Goal: Information Seeking & Learning: Understand process/instructions

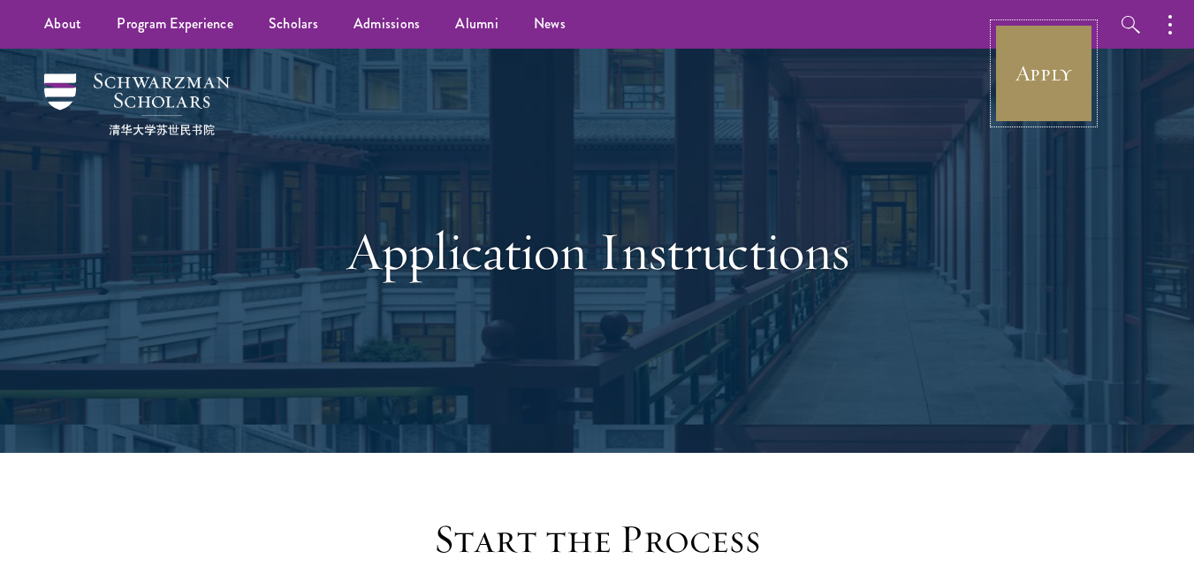
click at [1061, 91] on link "Apply" at bounding box center [1043, 73] width 99 height 99
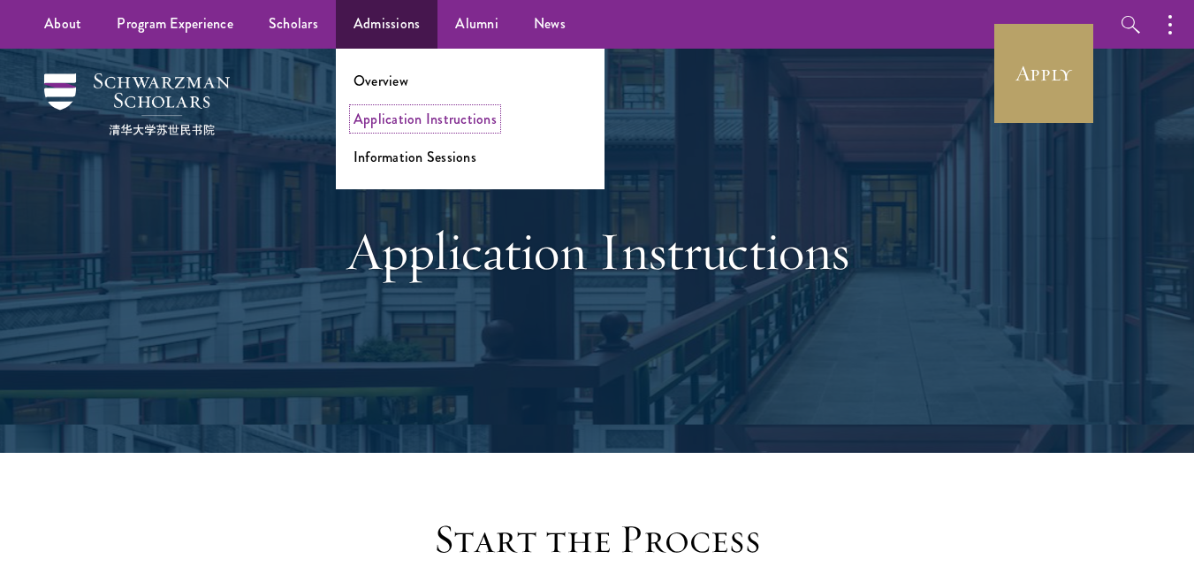
click at [401, 123] on link "Application Instructions" at bounding box center [425, 119] width 143 height 20
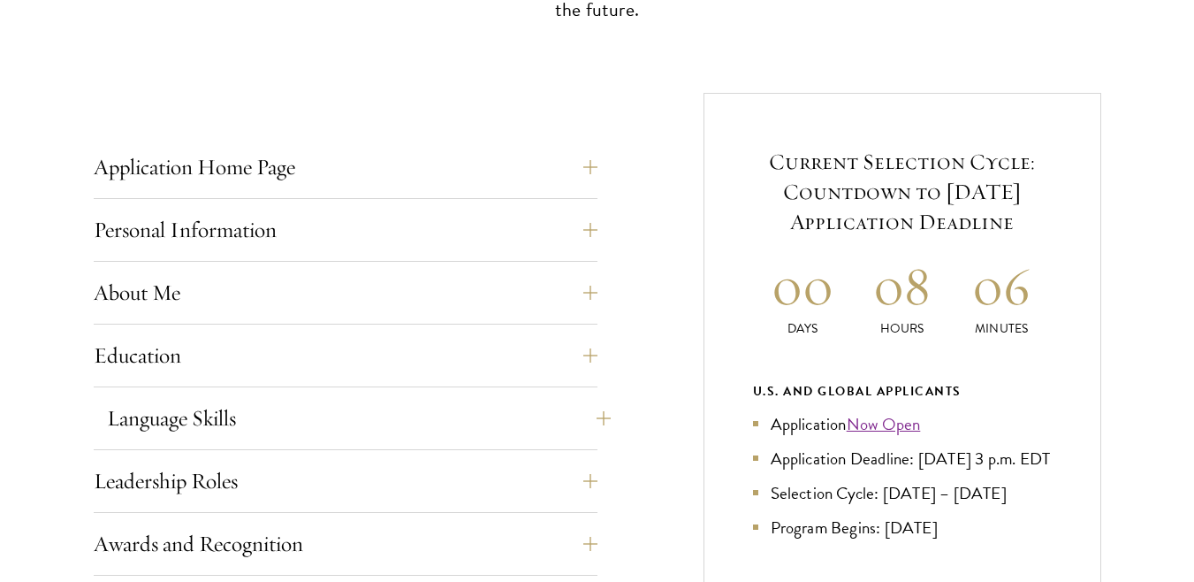
scroll to position [650, 0]
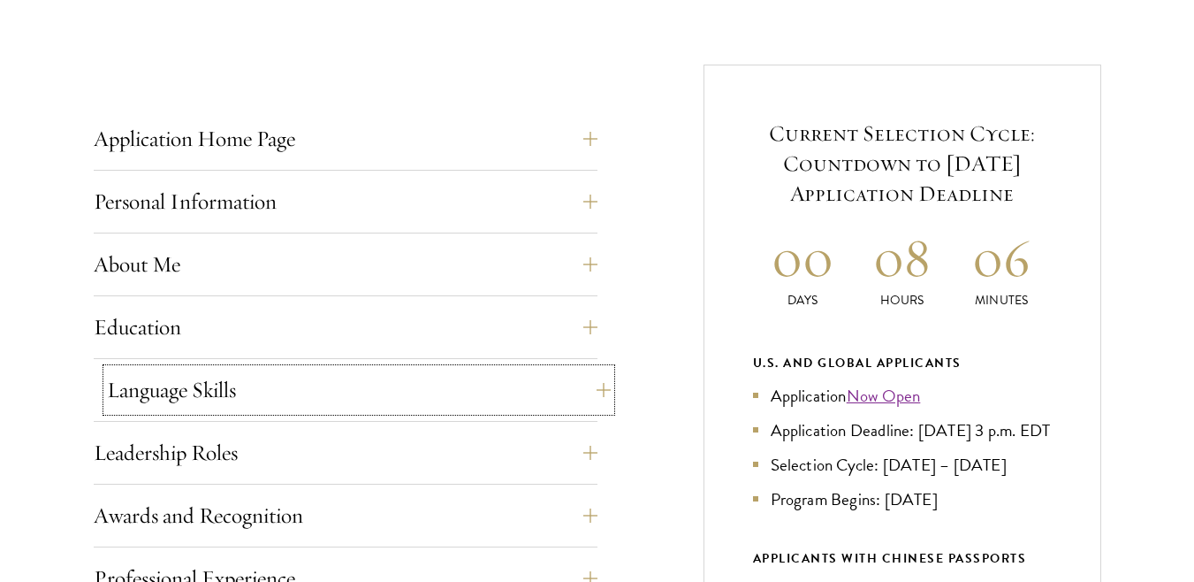
click at [574, 391] on button "Language Skills" at bounding box center [359, 390] width 504 height 42
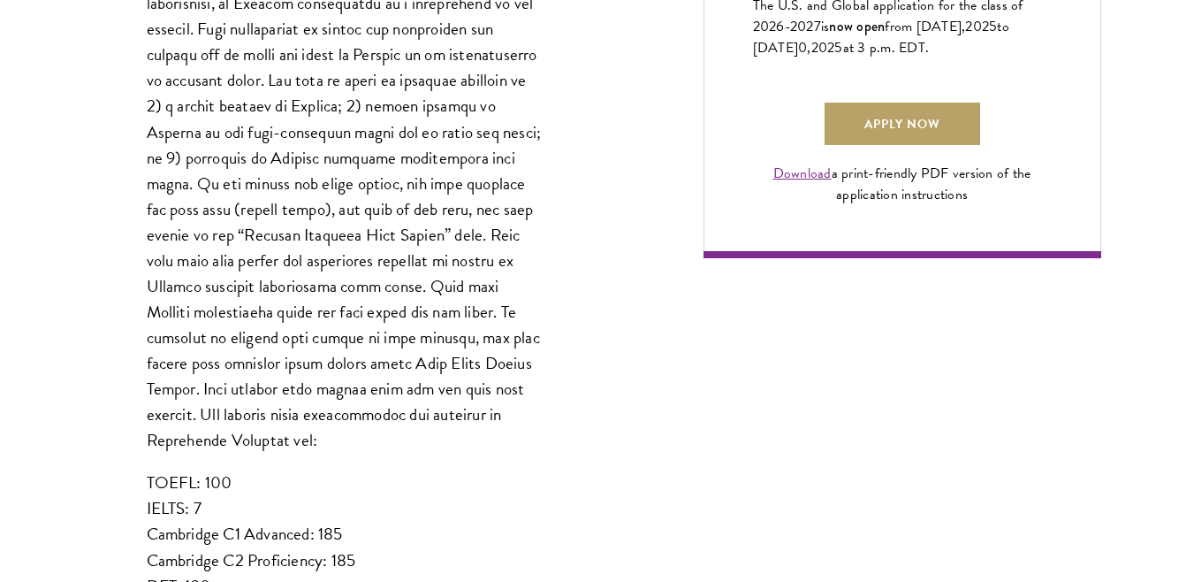
scroll to position [1061, 0]
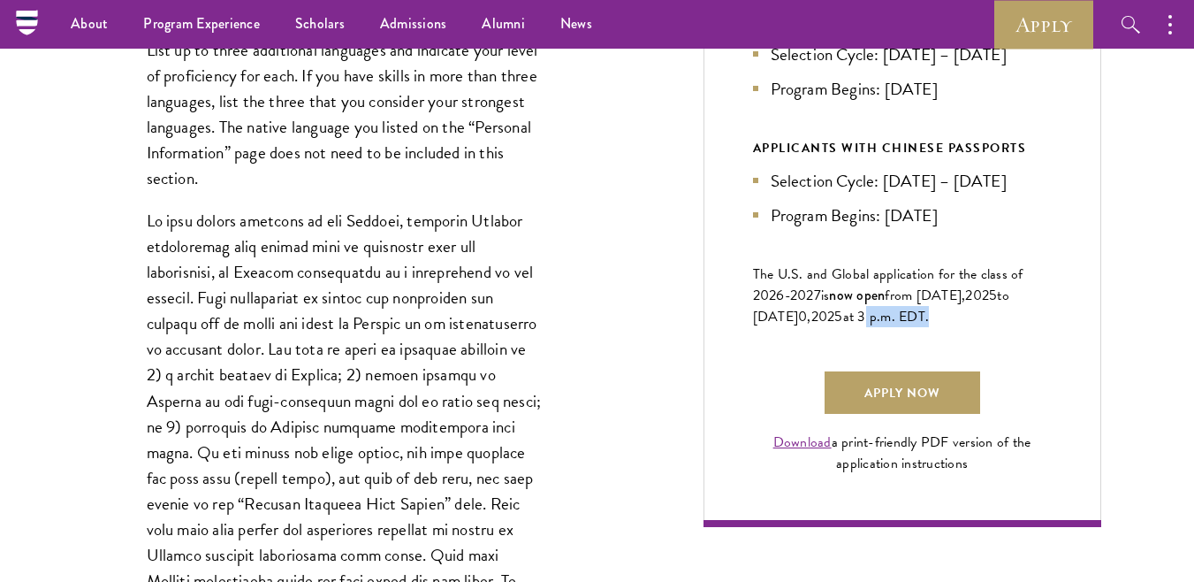
drag, startPoint x: 890, startPoint y: 346, endPoint x: 954, endPoint y: 344, distance: 64.5
click at [930, 327] on span "at 3 p.m. EDT." at bounding box center [886, 316] width 87 height 21
click at [907, 414] on link "Apply Now" at bounding box center [903, 392] width 156 height 42
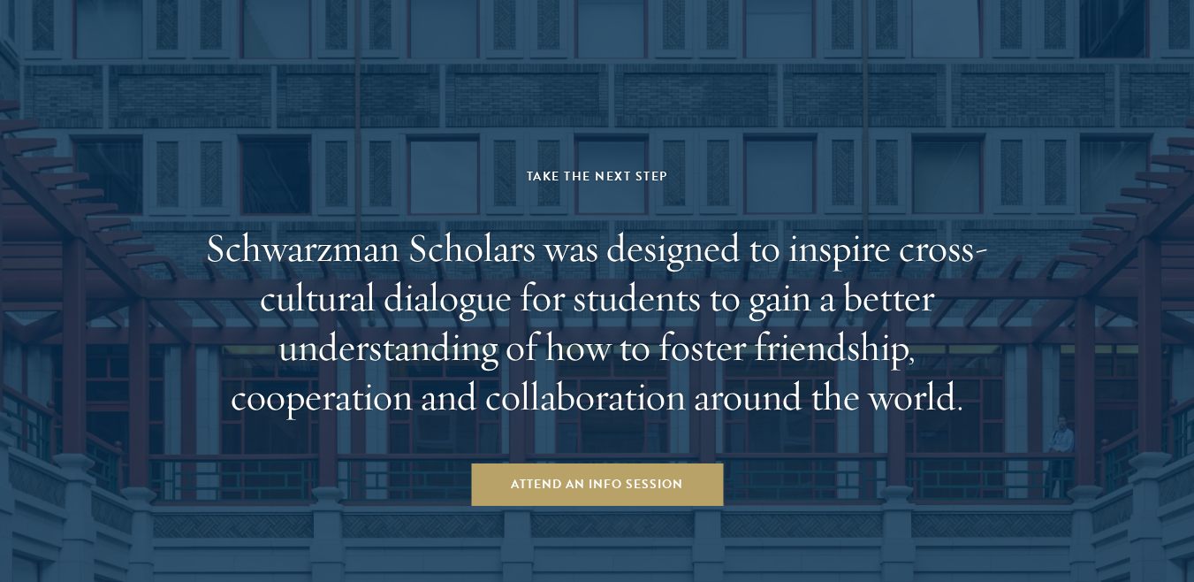
scroll to position [4037, 0]
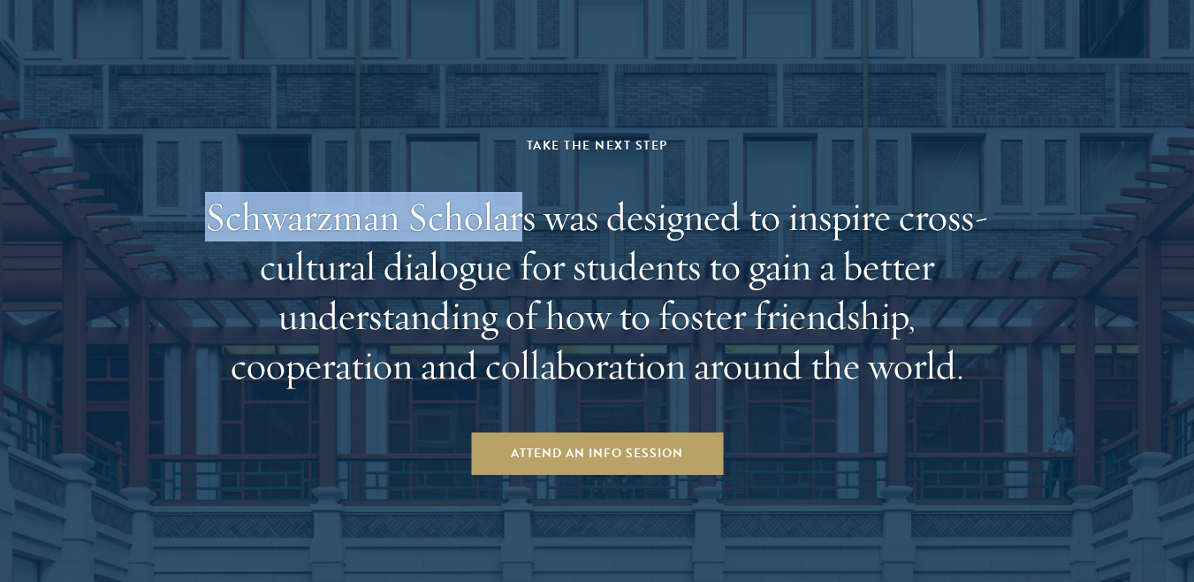
drag, startPoint x: 209, startPoint y: 223, endPoint x: 520, endPoint y: 224, distance: 311.1
click at [520, 224] on h2 "Schwarzman Scholars was designed to inspire cross-cultural dialogue for student…" at bounding box center [597, 291] width 822 height 198
copy h2 "Schwarzman Scholar"
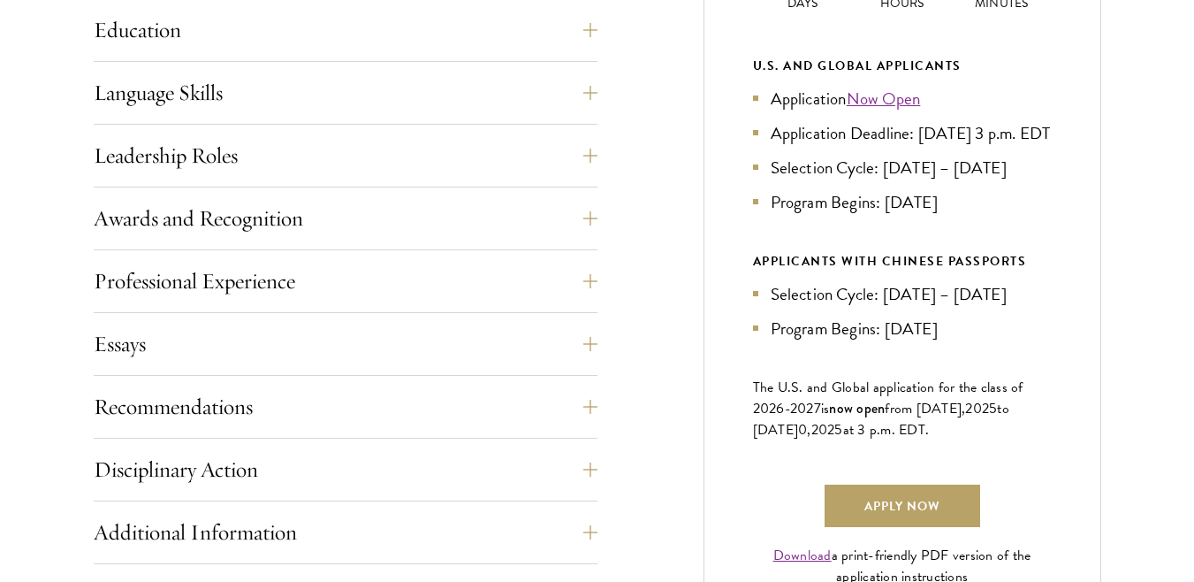
scroll to position [1117, 0]
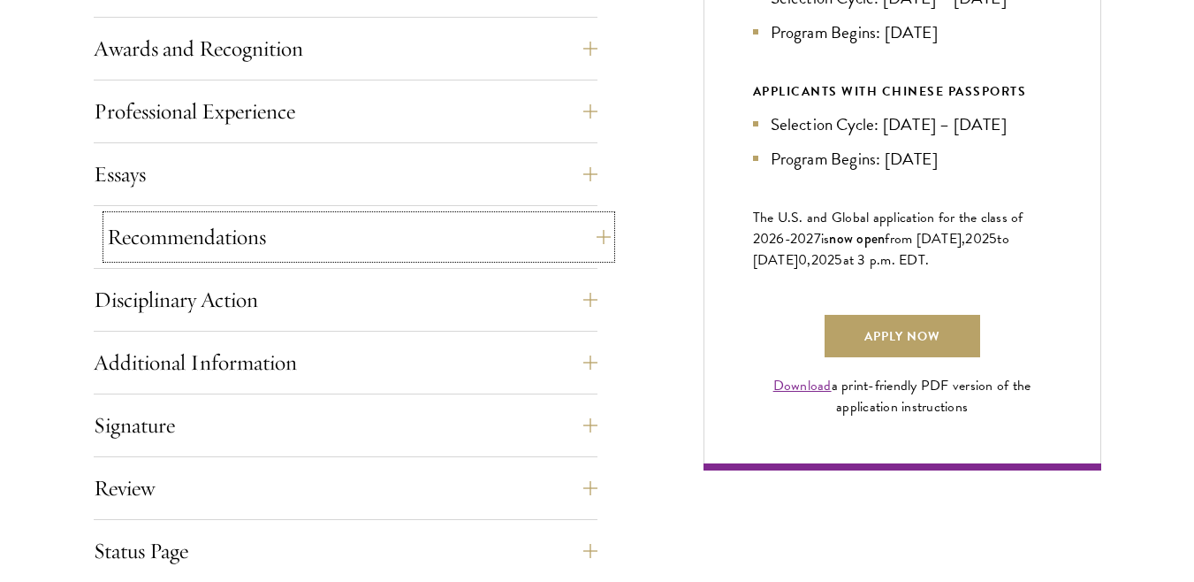
click at [370, 256] on button "Recommendations" at bounding box center [359, 237] width 504 height 42
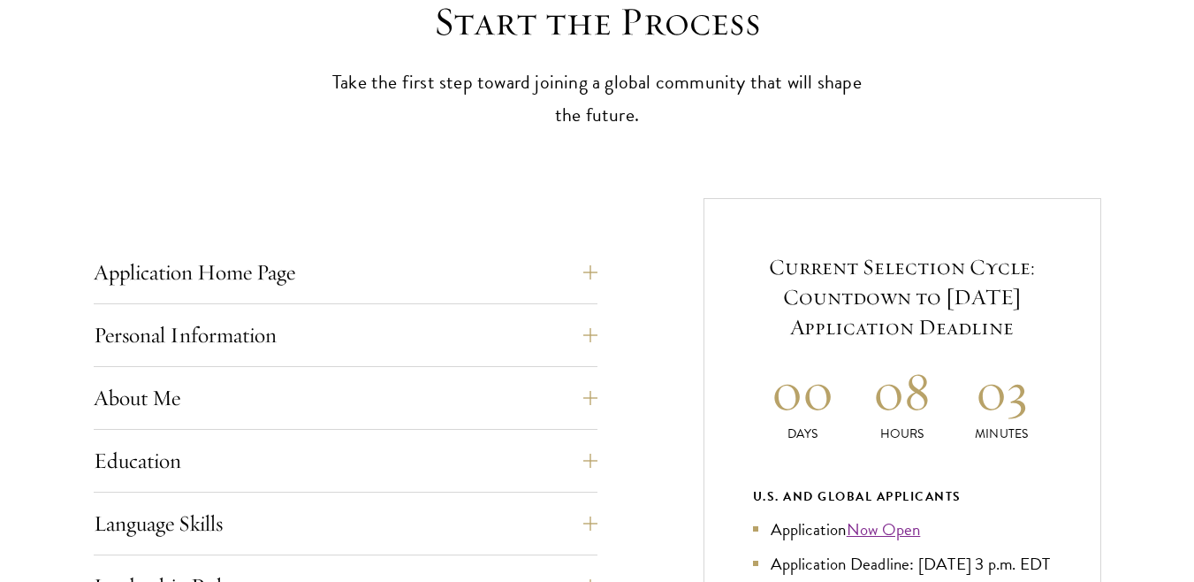
scroll to position [1012, 0]
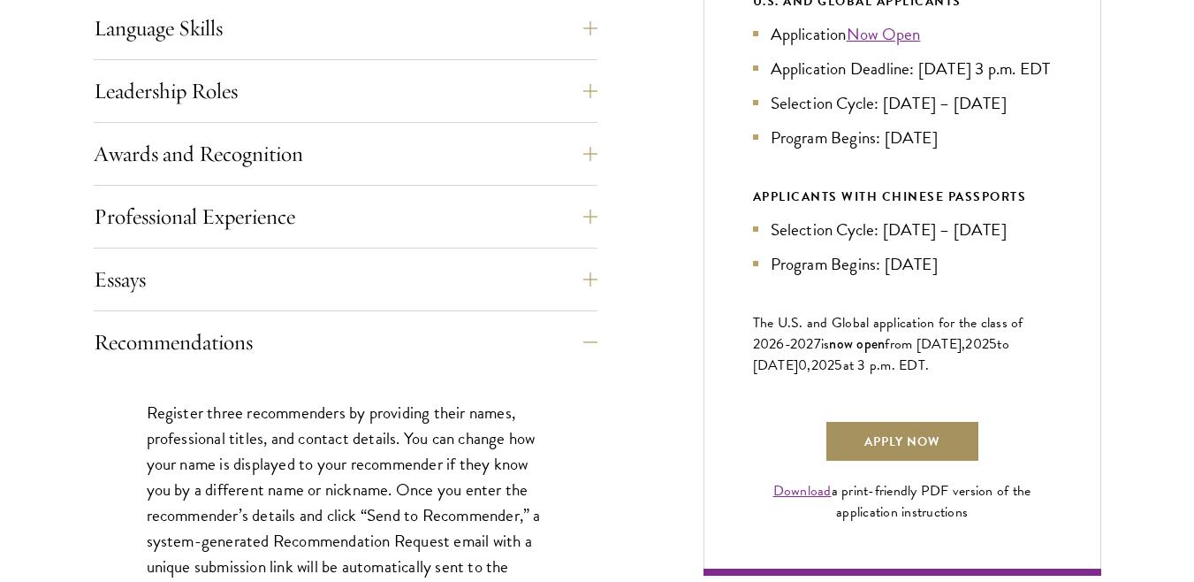
click at [925, 458] on link "Apply Now" at bounding box center [903, 441] width 156 height 42
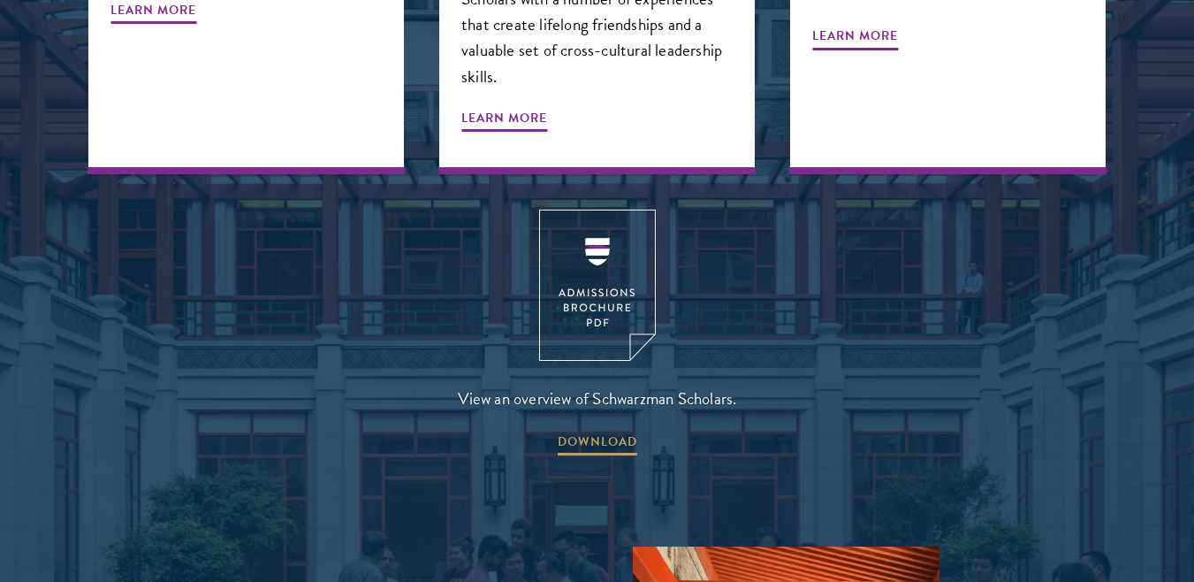
scroll to position [2701, 0]
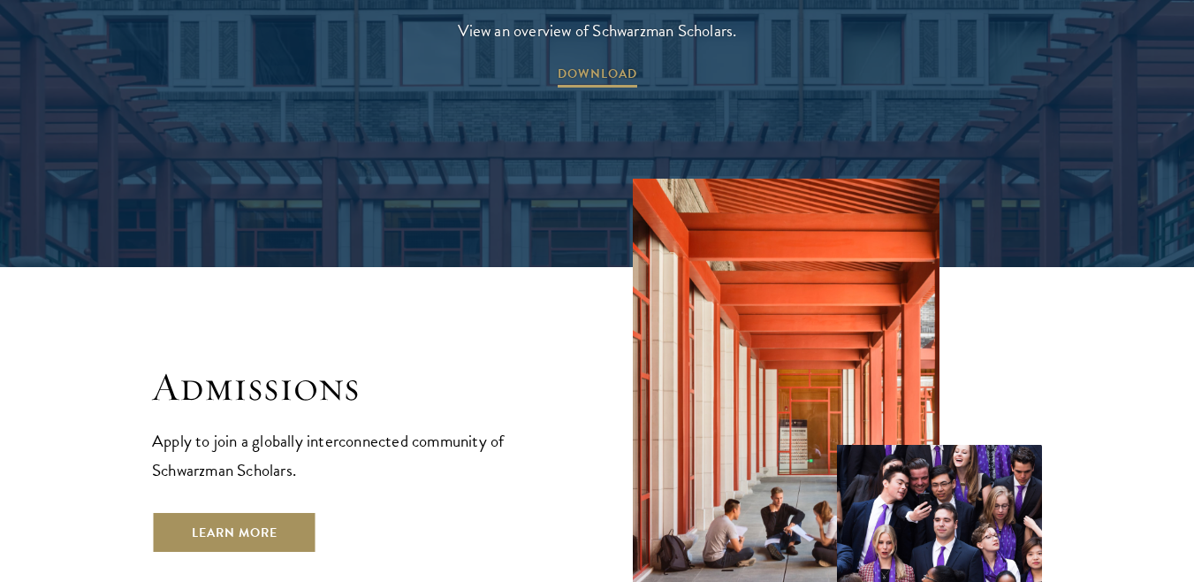
click at [266, 511] on link "Learn More" at bounding box center [234, 532] width 165 height 42
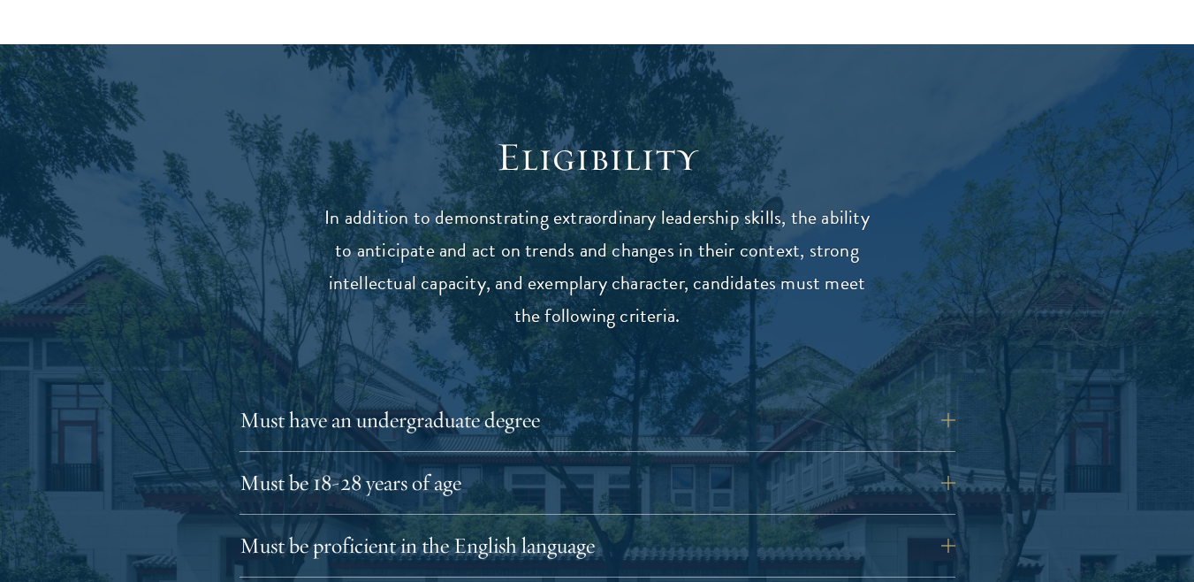
scroll to position [2220, 0]
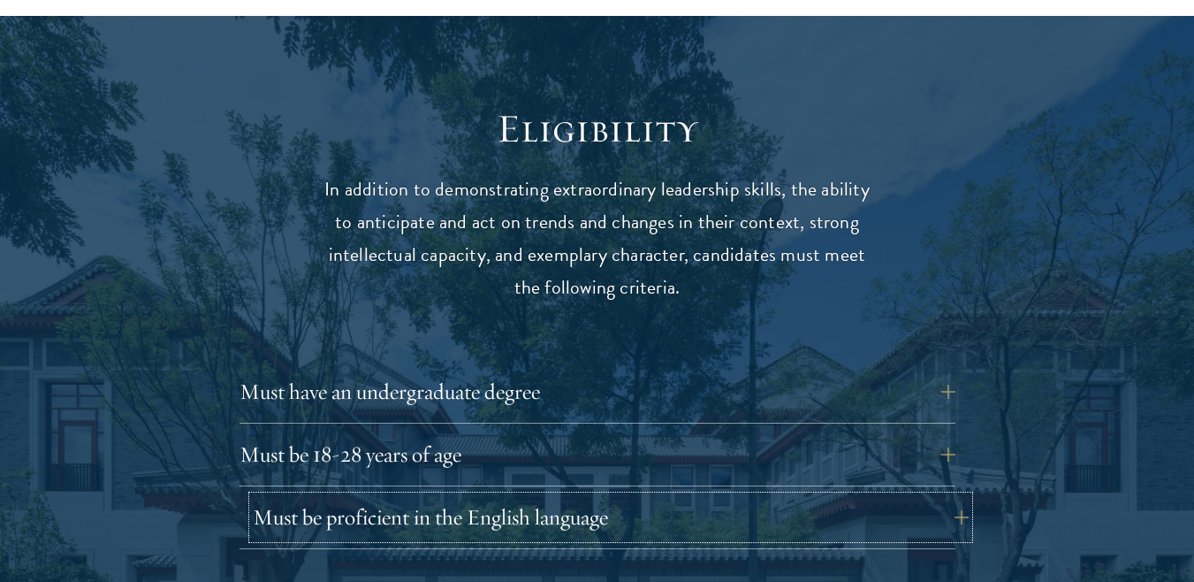
click at [460, 496] on button "Must be proficient in the English language" at bounding box center [611, 517] width 716 height 42
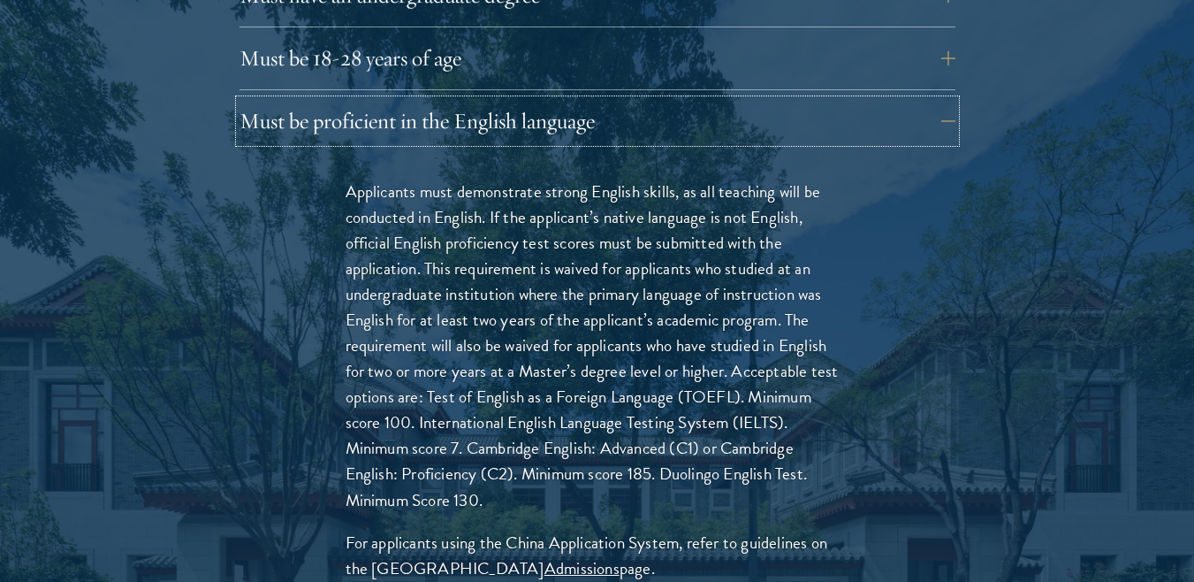
scroll to position [2913, 0]
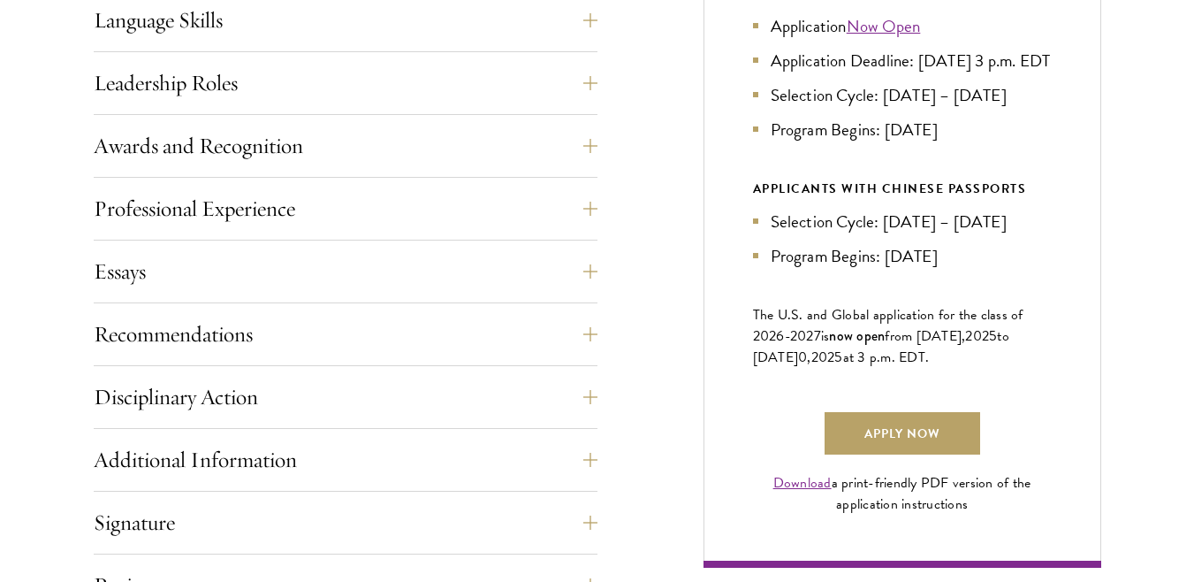
scroll to position [1038, 0]
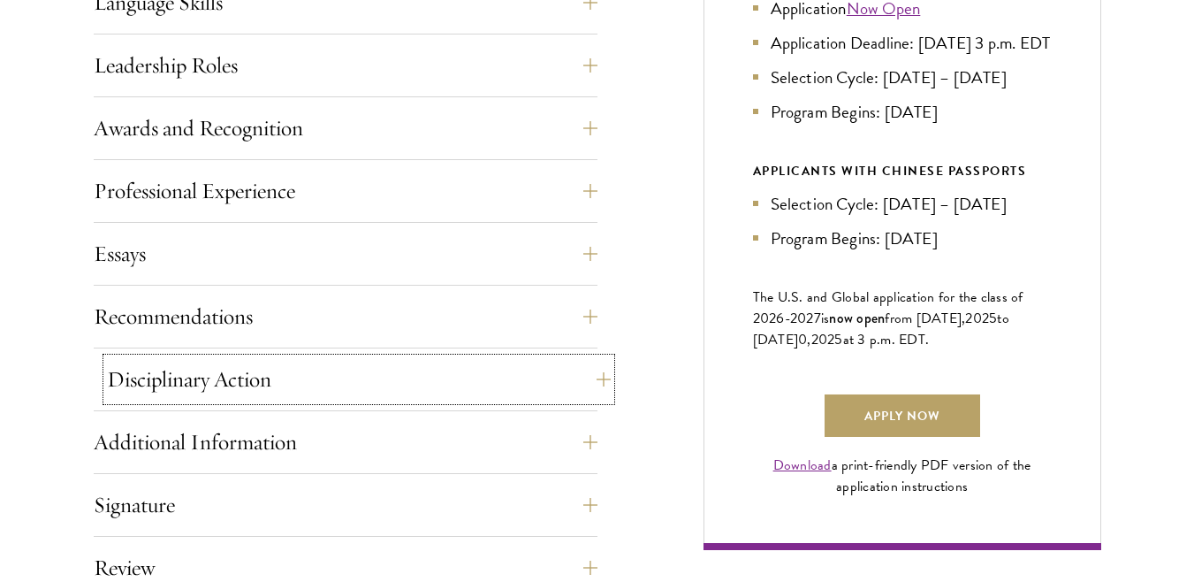
click at [285, 395] on button "Disciplinary Action" at bounding box center [359, 379] width 504 height 42
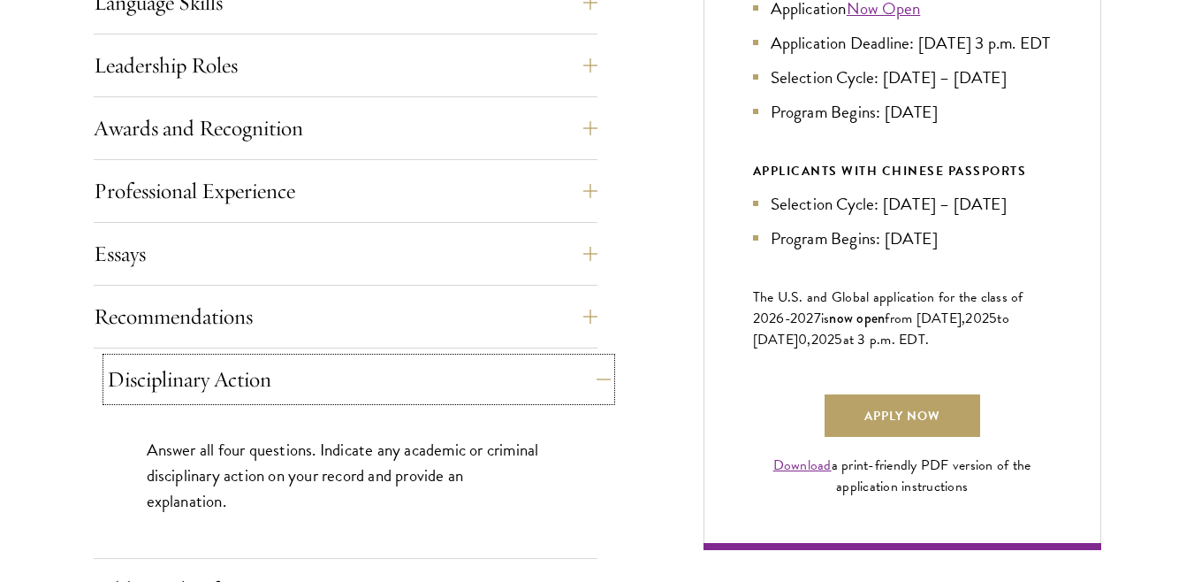
click at [285, 395] on button "Disciplinary Action" at bounding box center [359, 379] width 504 height 42
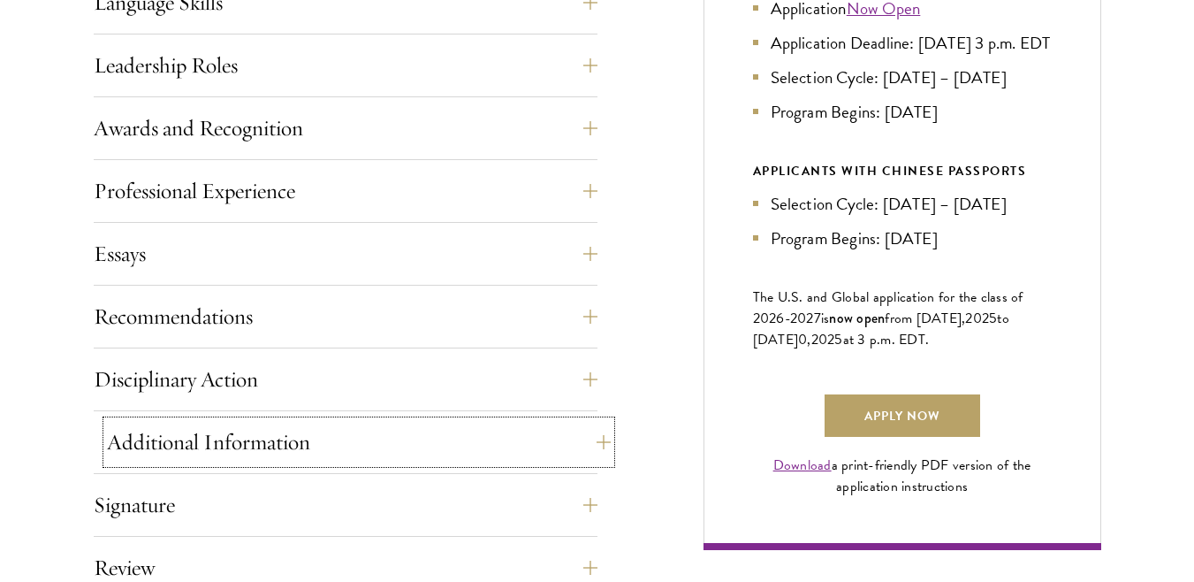
click at [287, 450] on button "Additional Information" at bounding box center [359, 442] width 504 height 42
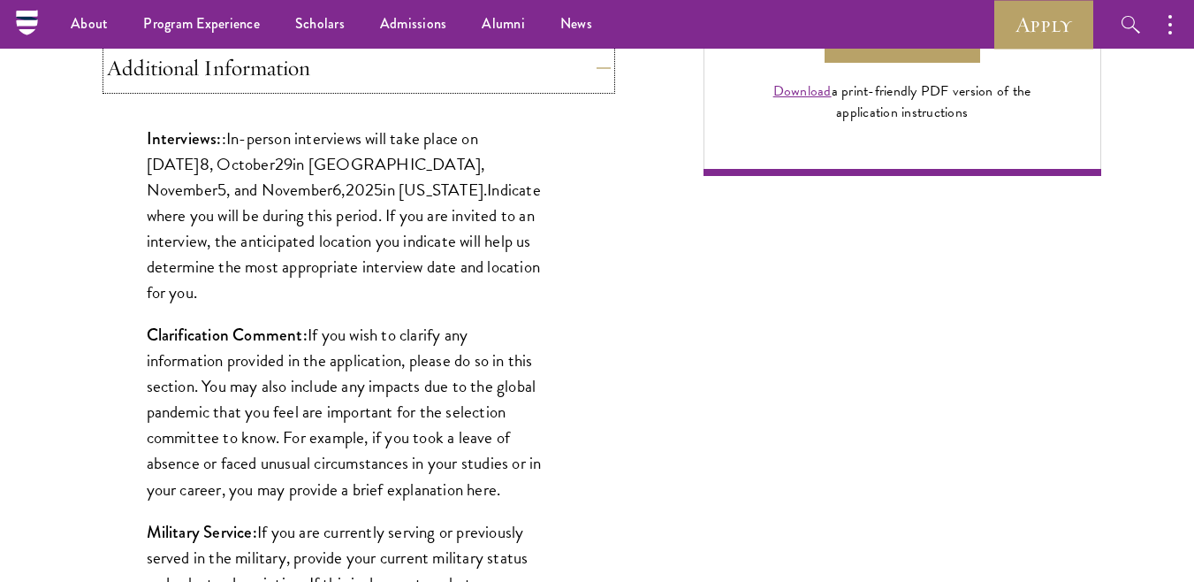
scroll to position [1406, 0]
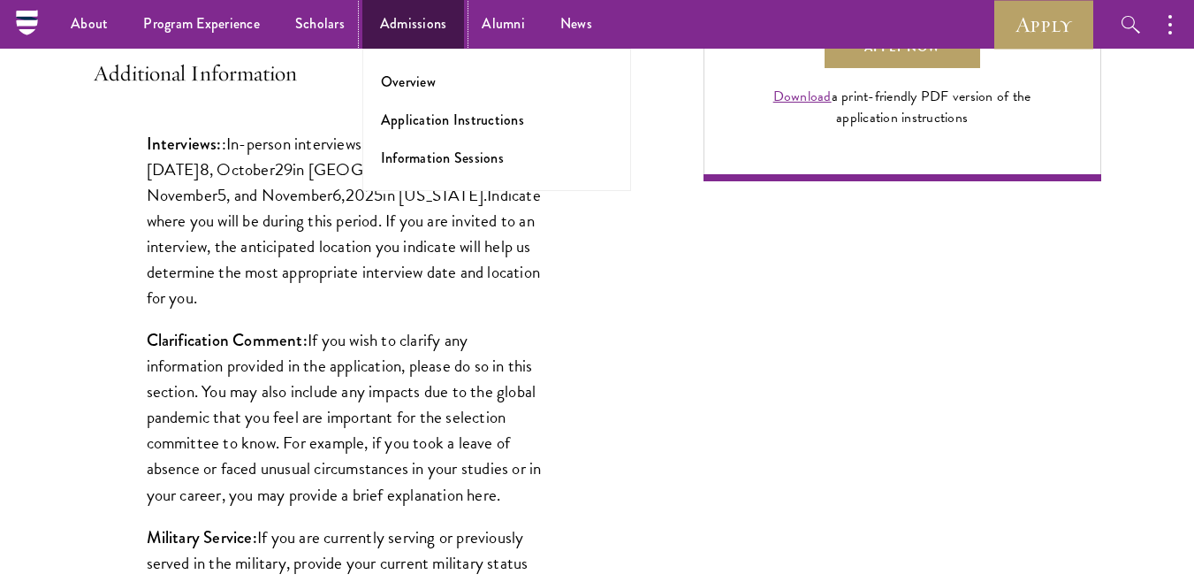
click at [405, 27] on link "Admissions" at bounding box center [413, 24] width 103 height 49
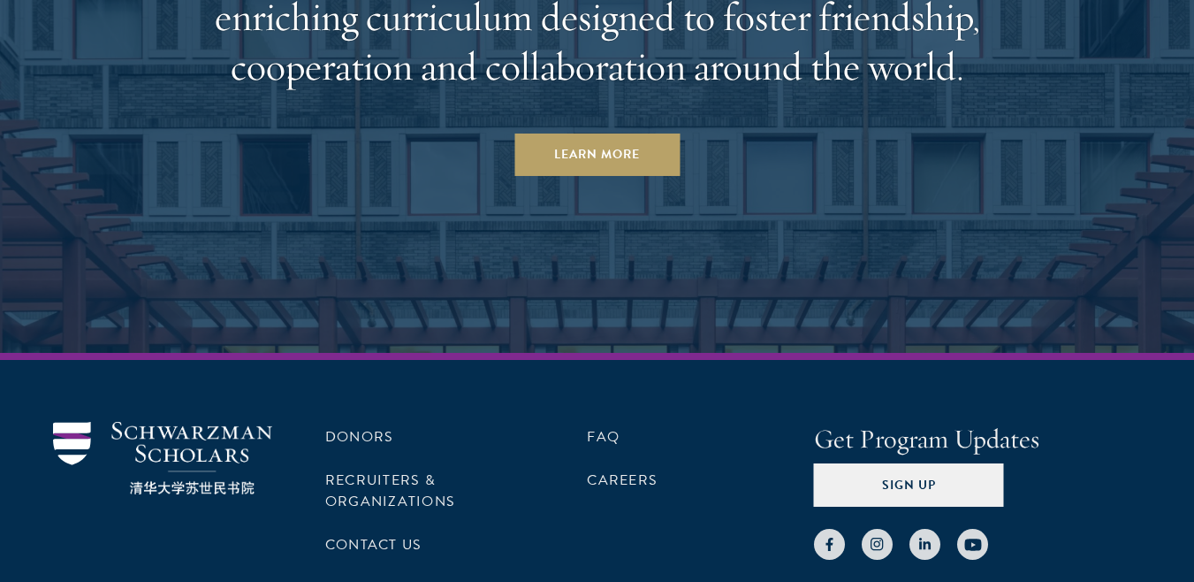
scroll to position [9038, 0]
